Goal: Navigation & Orientation: Find specific page/section

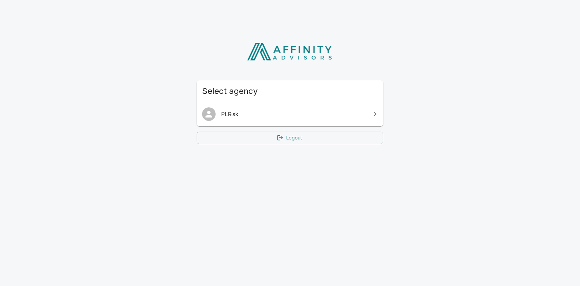
click at [325, 117] on span "PLRisk" at bounding box center [294, 114] width 146 height 8
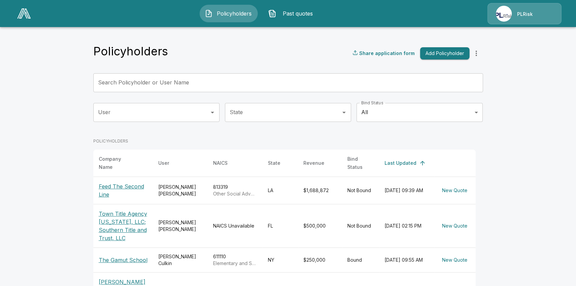
click at [525, 16] on div "PLRisk" at bounding box center [524, 13] width 74 height 21
click at [524, 30] on main "Policyholders Share application form Add Policyholder Search Policyholder or Us…" at bounding box center [288, 281] width 576 height 562
click at [522, 17] on div "PLRisk" at bounding box center [524, 13] width 74 height 21
click at [488, 9] on div "PLRisk" at bounding box center [524, 13] width 74 height 21
click at [520, 22] on div "PLRisk" at bounding box center [524, 13] width 74 height 21
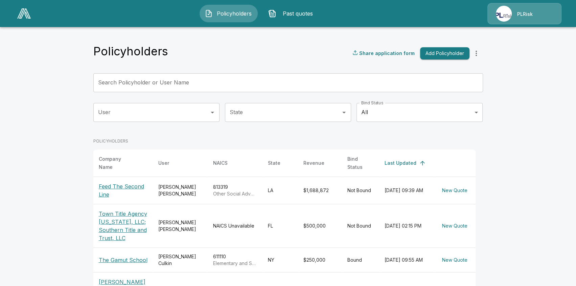
click at [522, 57] on main "Policyholders Share application form Add Policyholder Search Policyholder or Us…" at bounding box center [288, 281] width 576 height 562
